Goal: Book appointment/travel/reservation

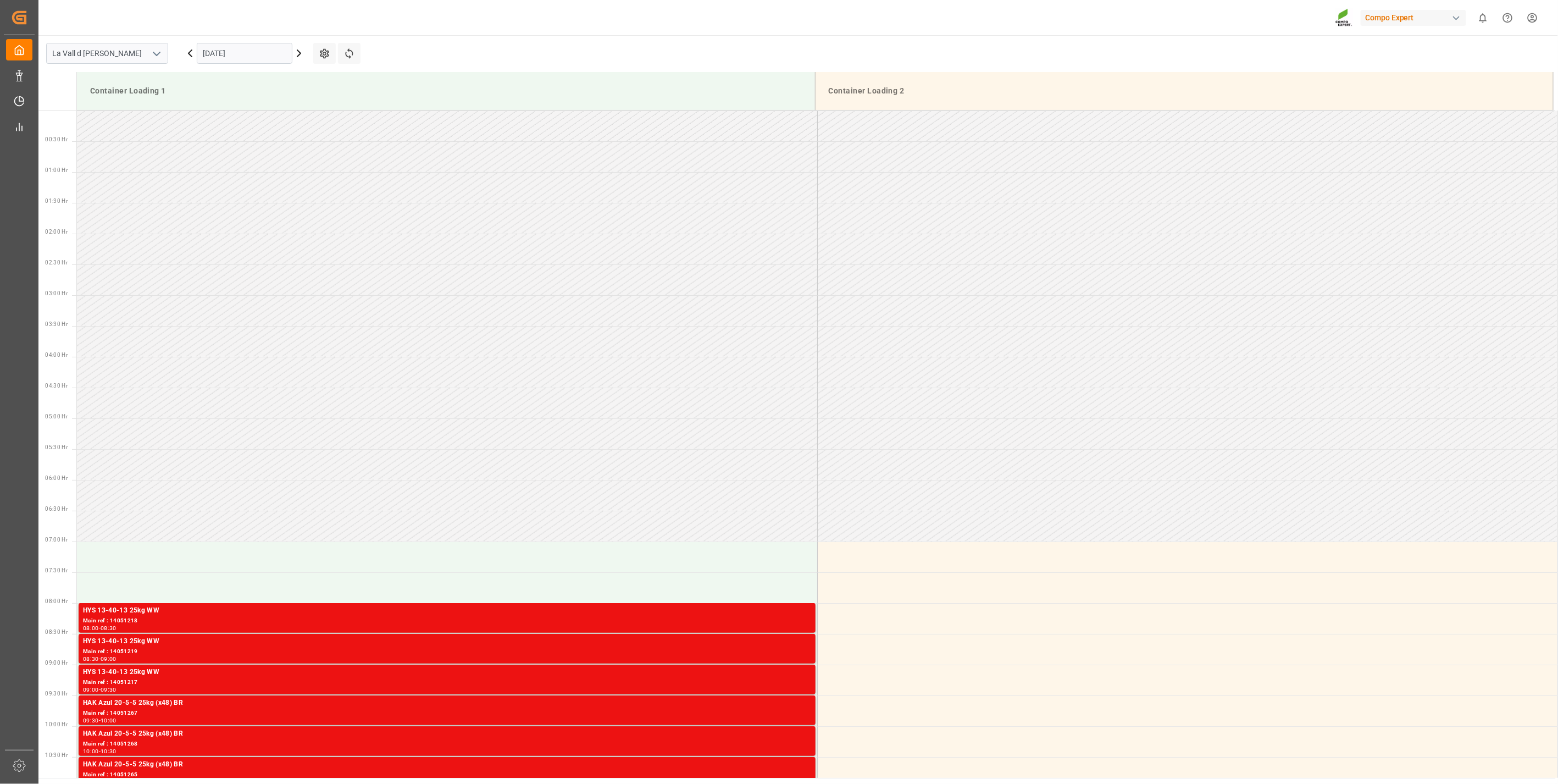
scroll to position [424, 0]
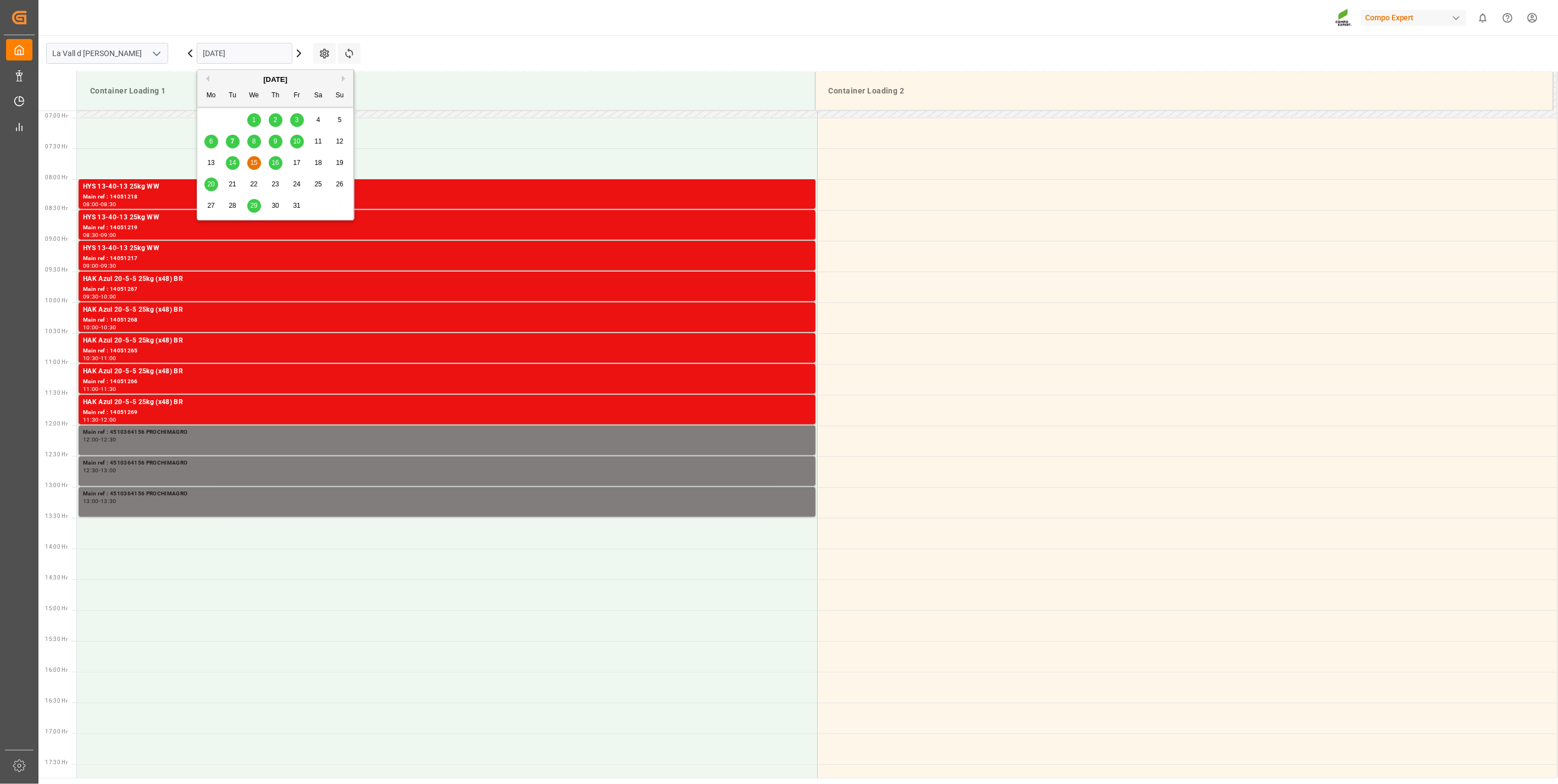
click at [217, 55] on input "[DATE]" at bounding box center [245, 53] width 96 height 21
click at [237, 160] on div "14" at bounding box center [233, 163] width 14 height 13
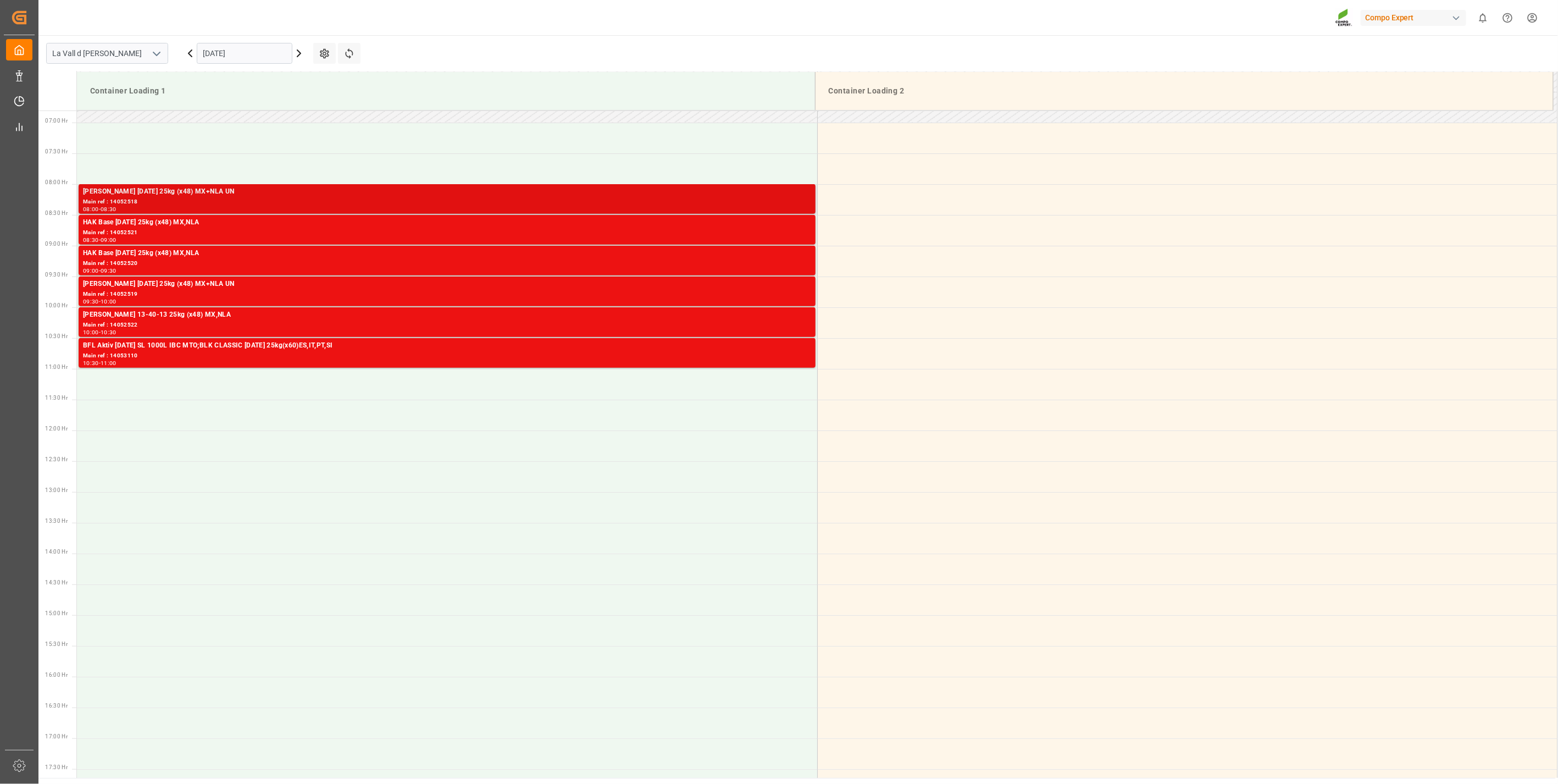
scroll to position [485, 0]
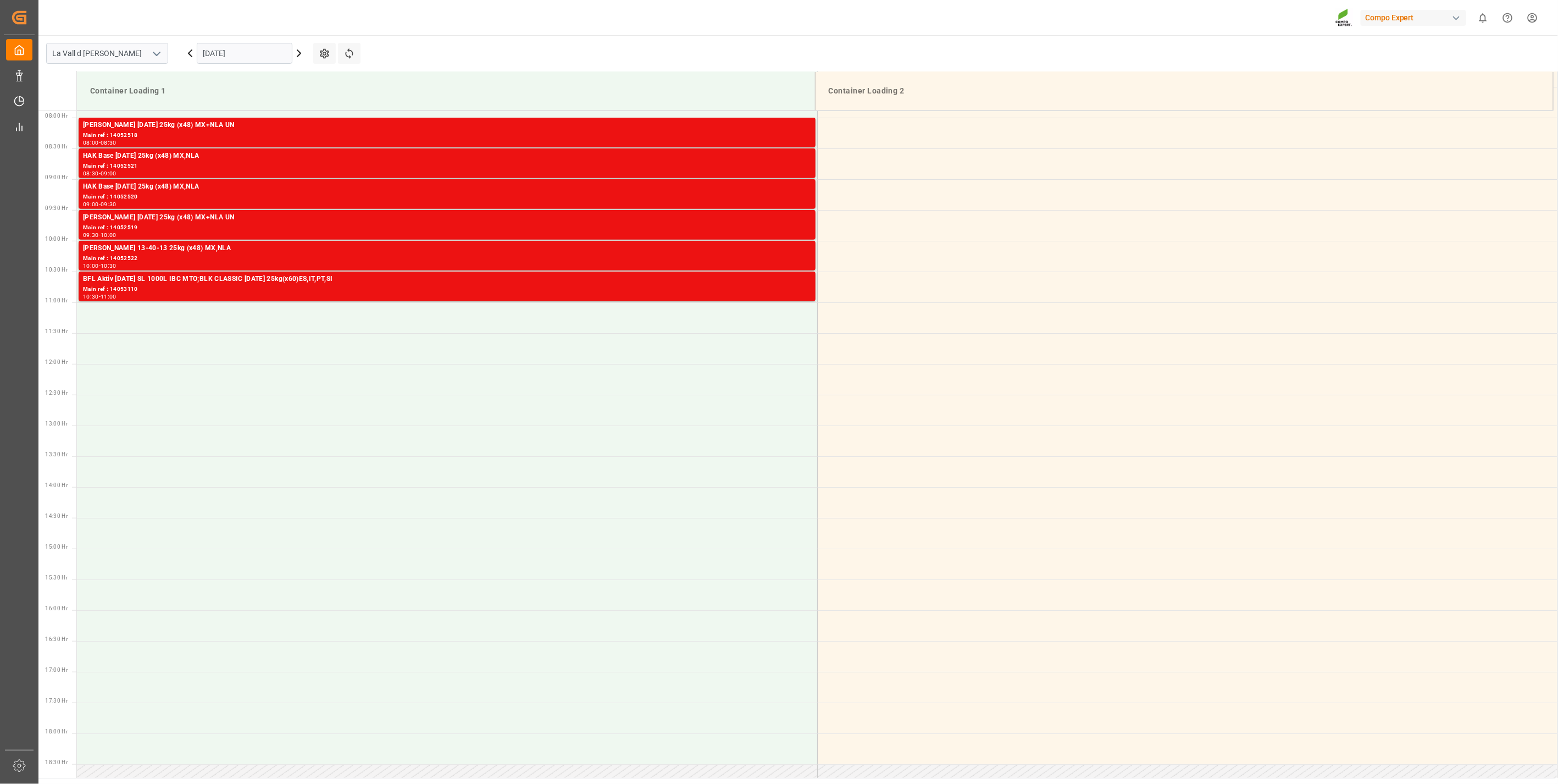
click at [246, 52] on input "[DATE]" at bounding box center [245, 53] width 96 height 21
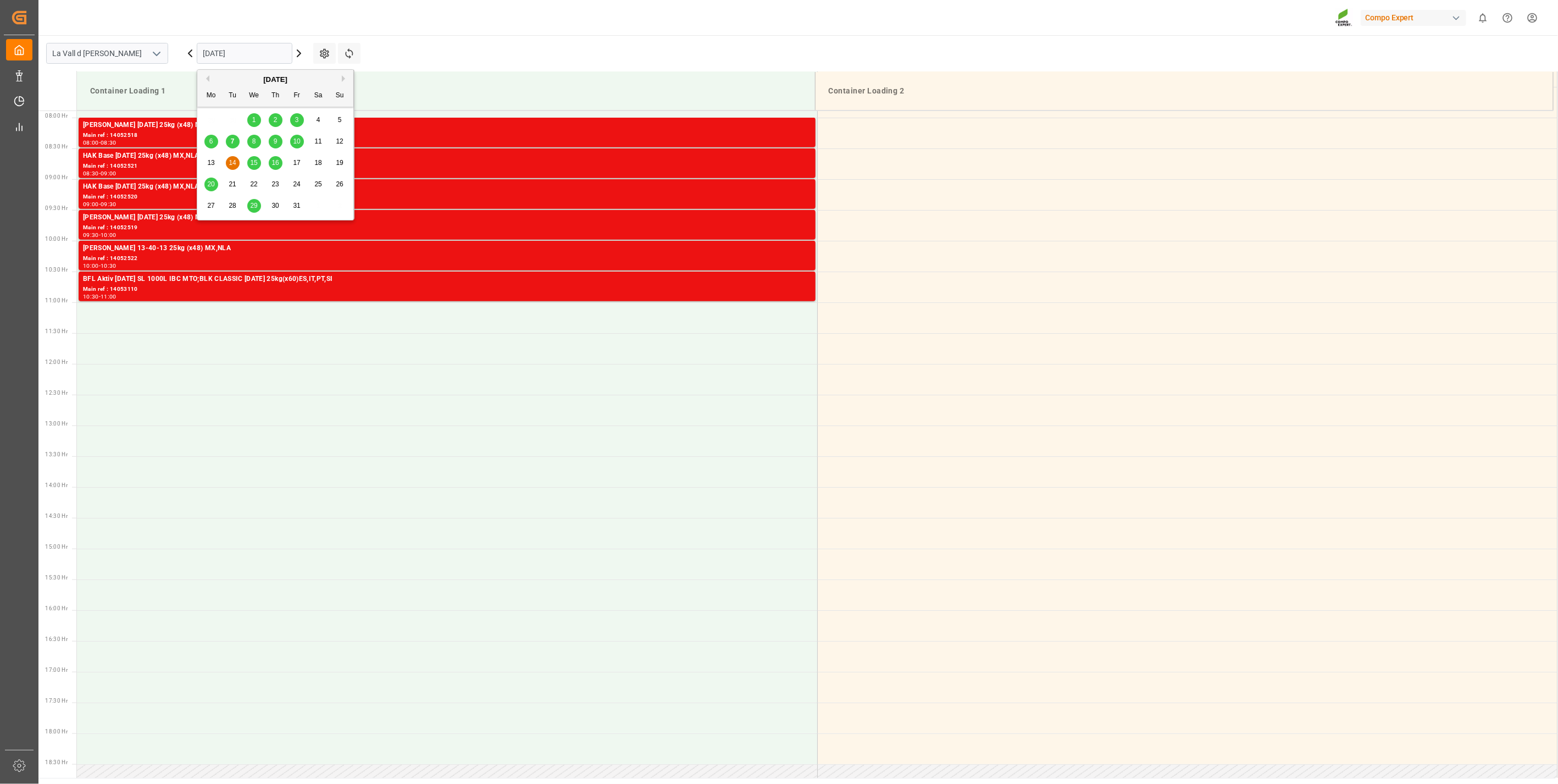
click at [255, 160] on span "15" at bounding box center [254, 163] width 7 height 8
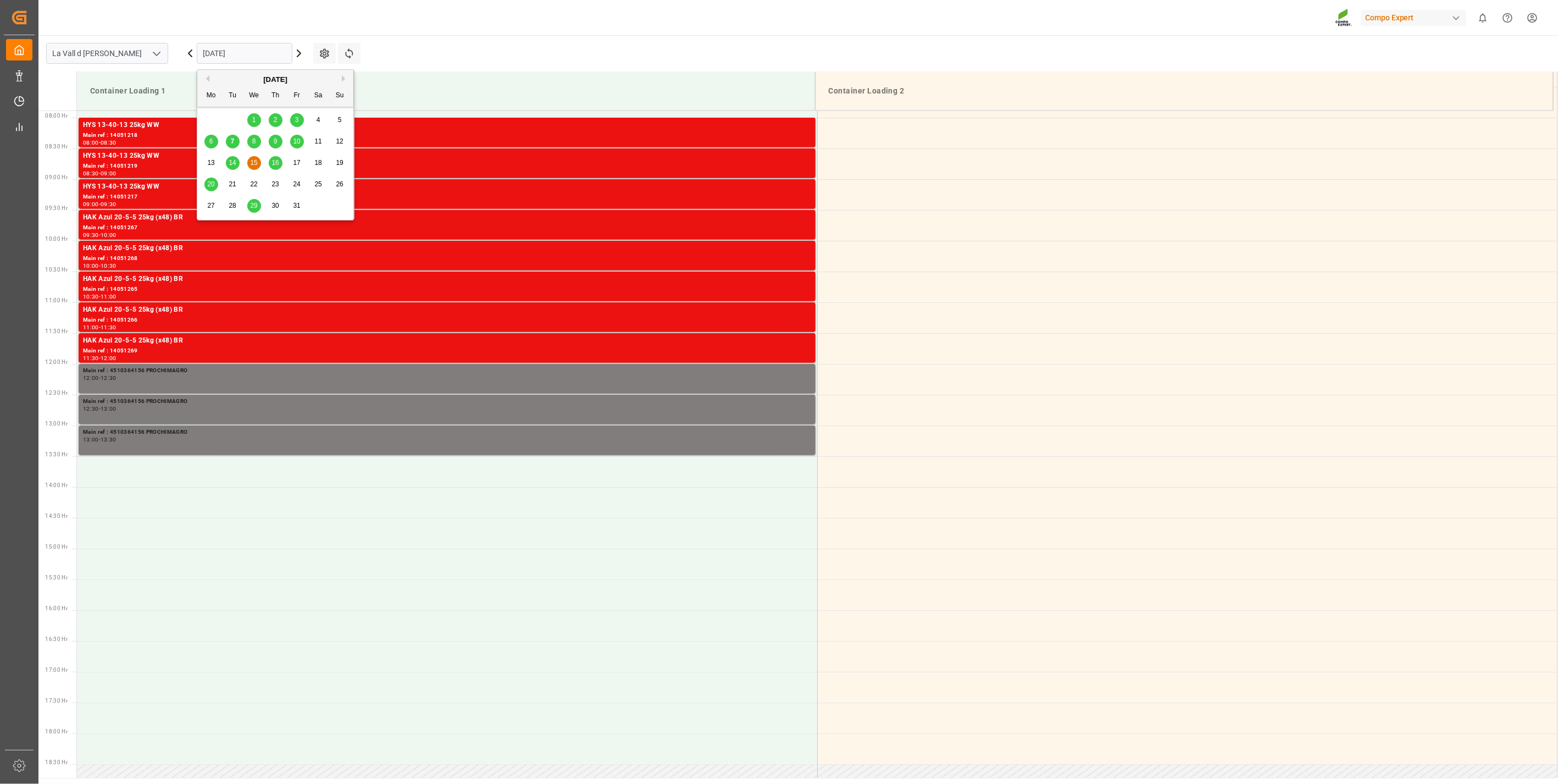
click at [222, 58] on input "[DATE]" at bounding box center [245, 53] width 96 height 21
click at [275, 165] on span "16" at bounding box center [275, 163] width 7 height 8
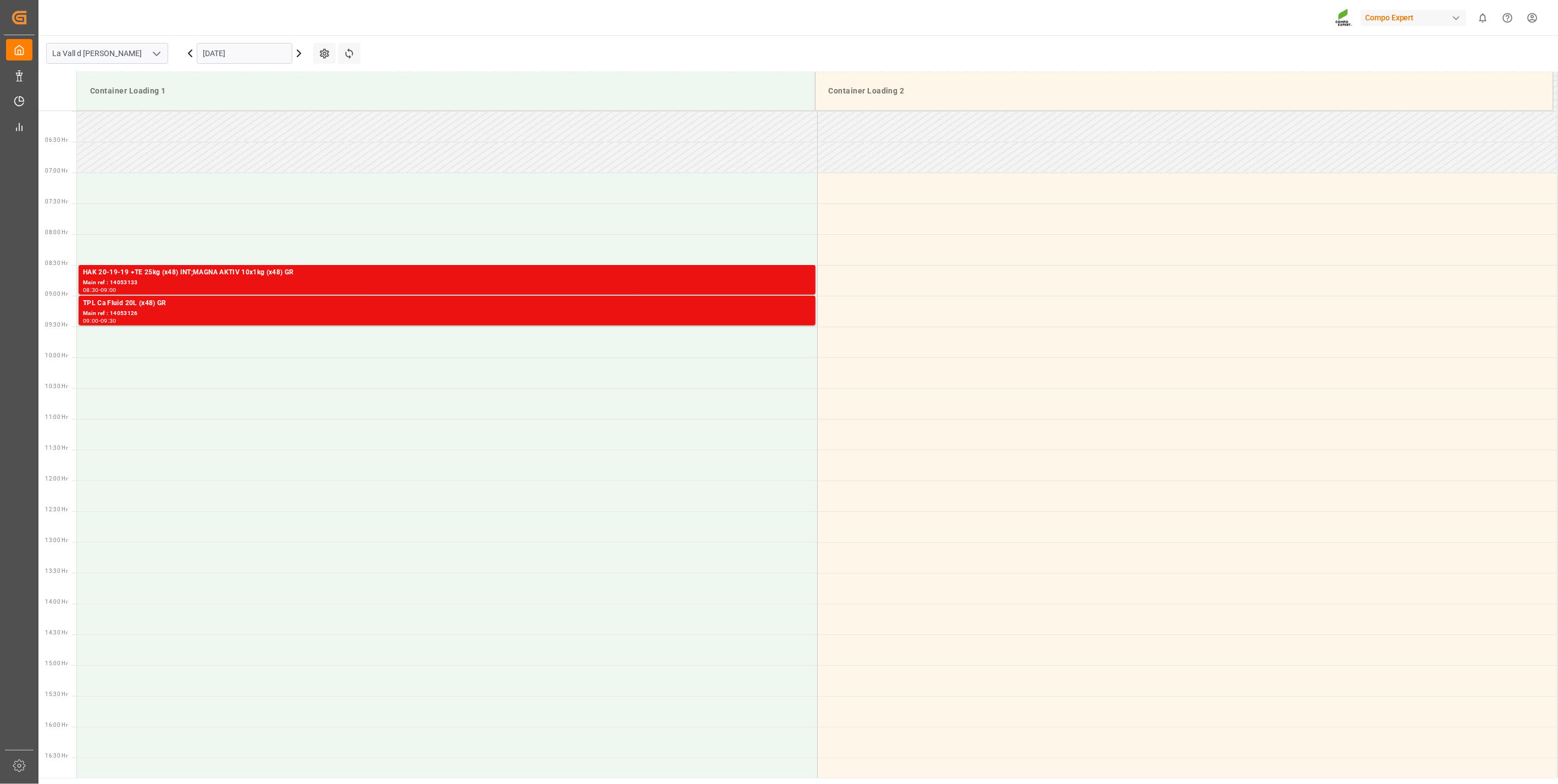
scroll to position [363, 0]
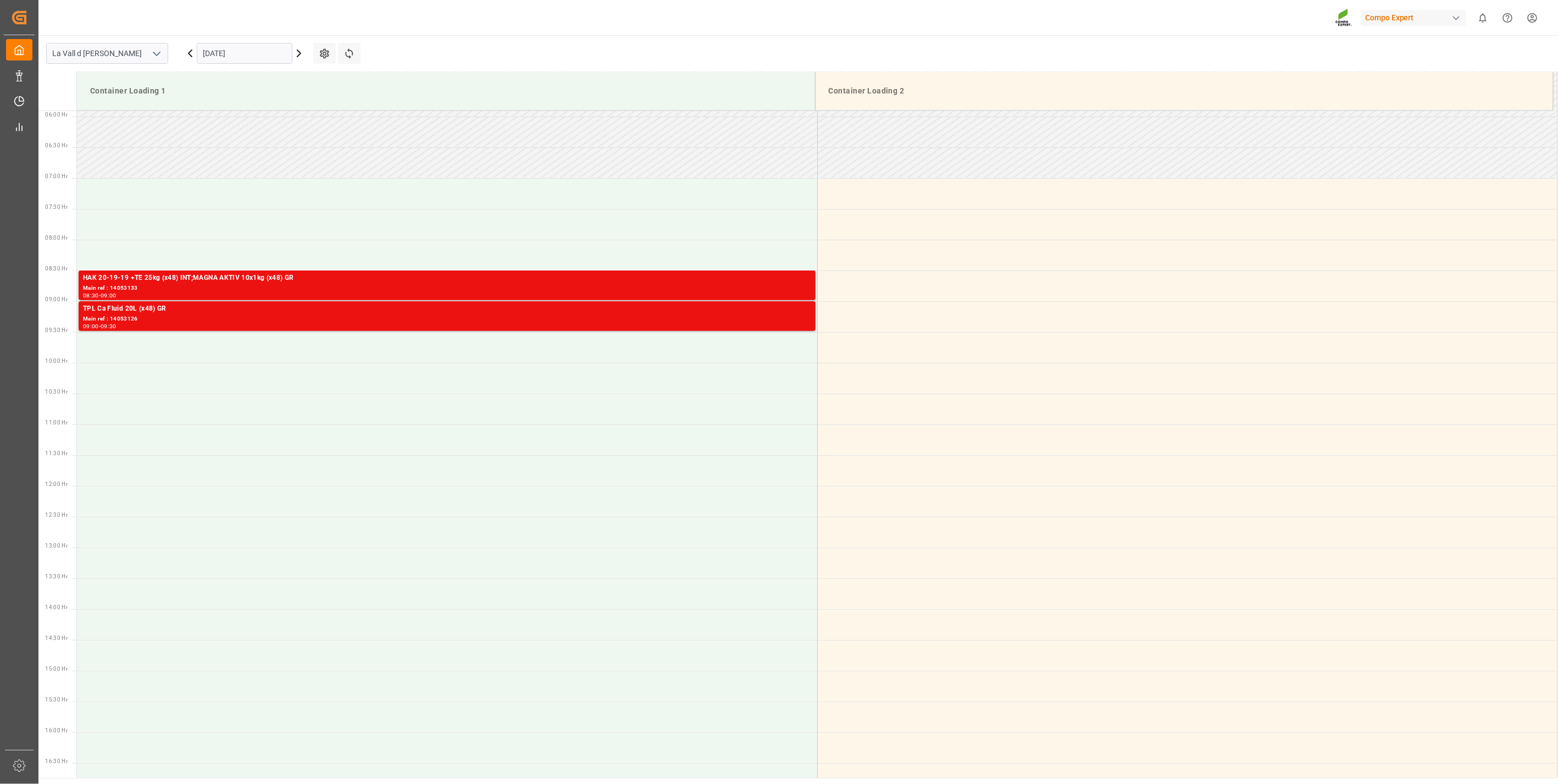
drag, startPoint x: 227, startPoint y: 41, endPoint x: 217, endPoint y: 72, distance: 32.6
click at [223, 46] on div "[DATE]" at bounding box center [245, 53] width 138 height 37
click at [224, 54] on input "[DATE]" at bounding box center [245, 53] width 96 height 21
click at [299, 163] on span "17" at bounding box center [297, 163] width 7 height 8
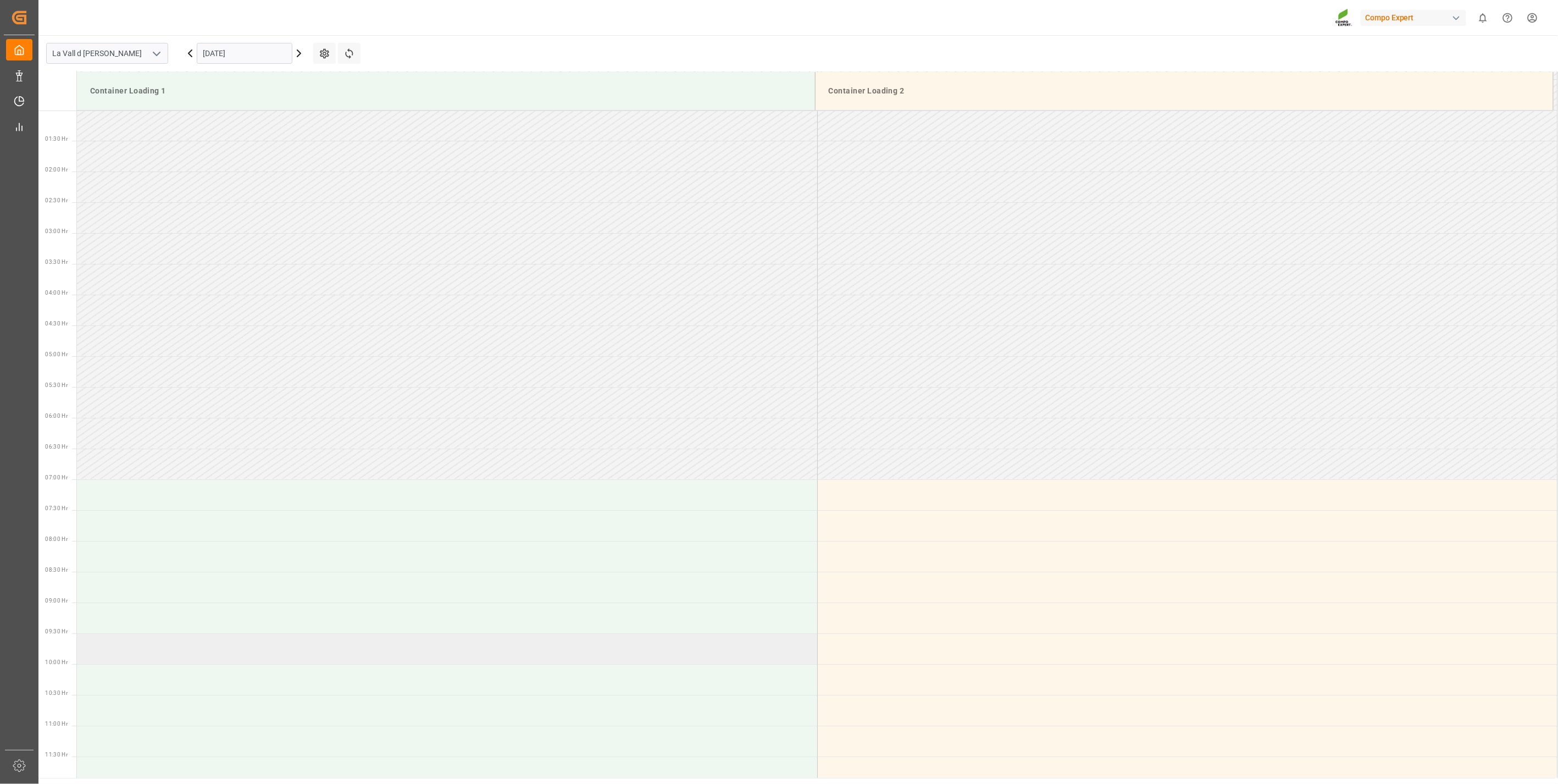
scroll to position [58, 0]
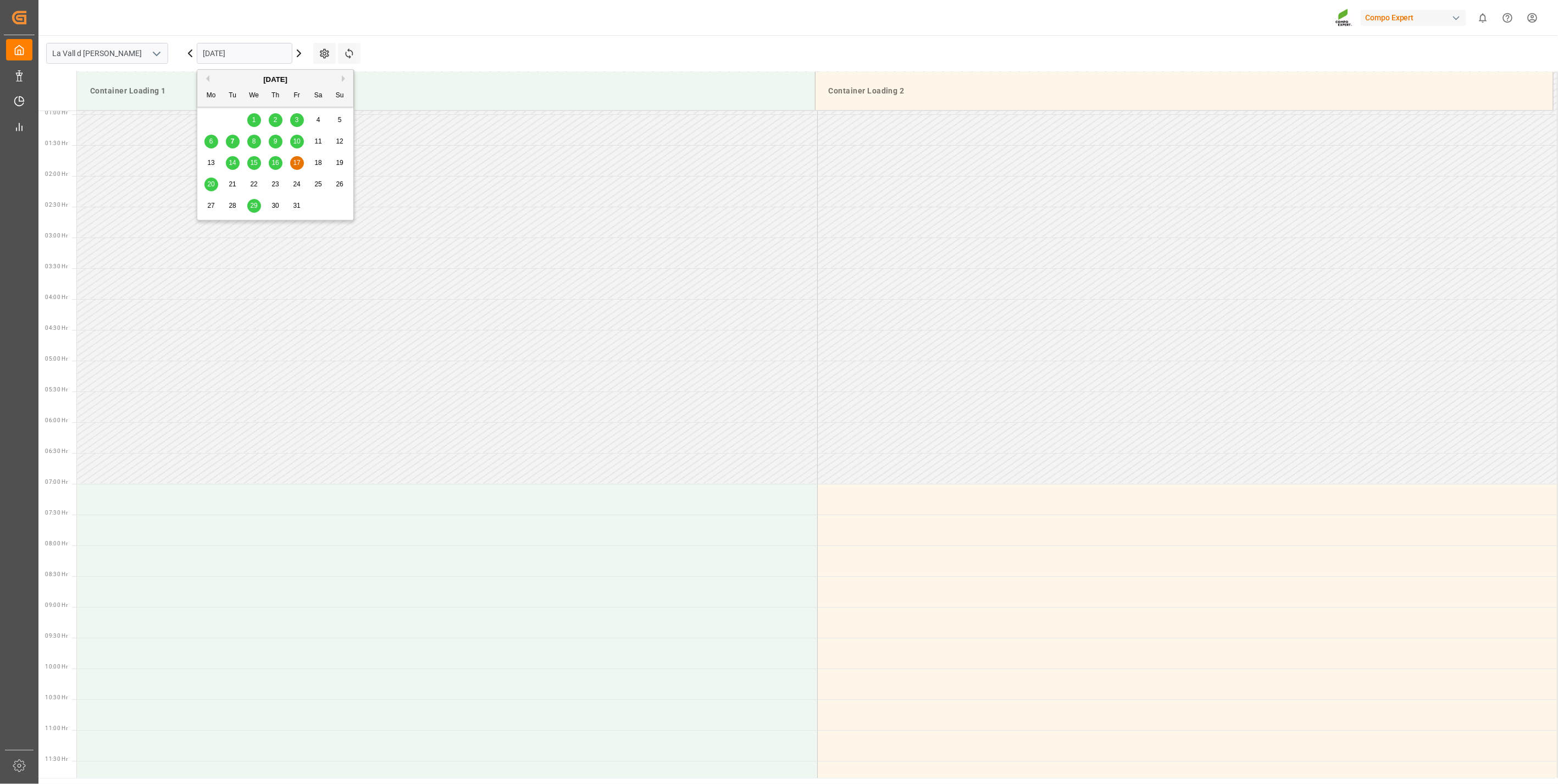
click at [210, 59] on input "[DATE]" at bounding box center [245, 53] width 96 height 21
click at [231, 142] on span "7" at bounding box center [232, 141] width 4 height 8
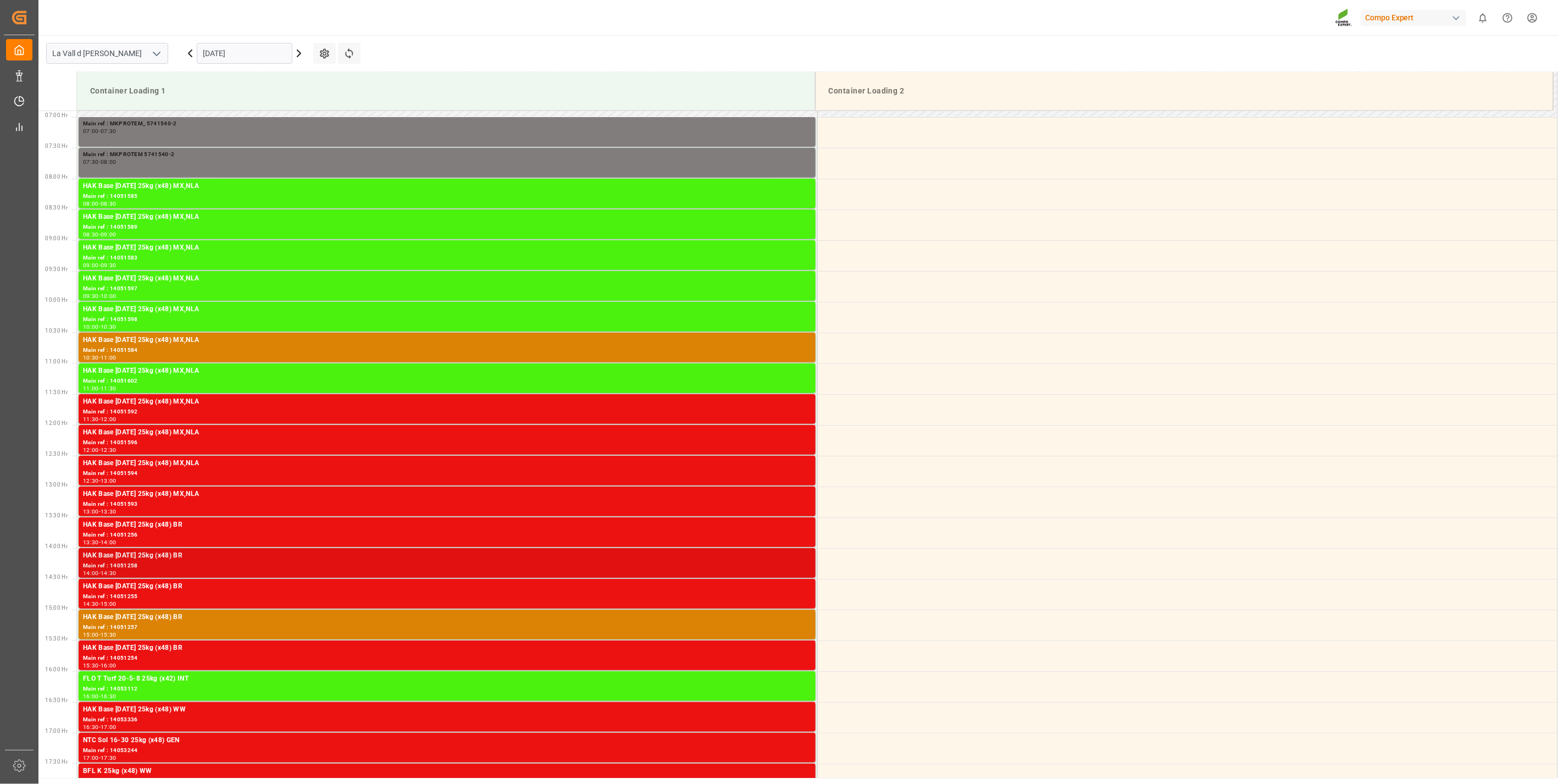
scroll to position [485, 0]
